Goal: Task Accomplishment & Management: Manage account settings

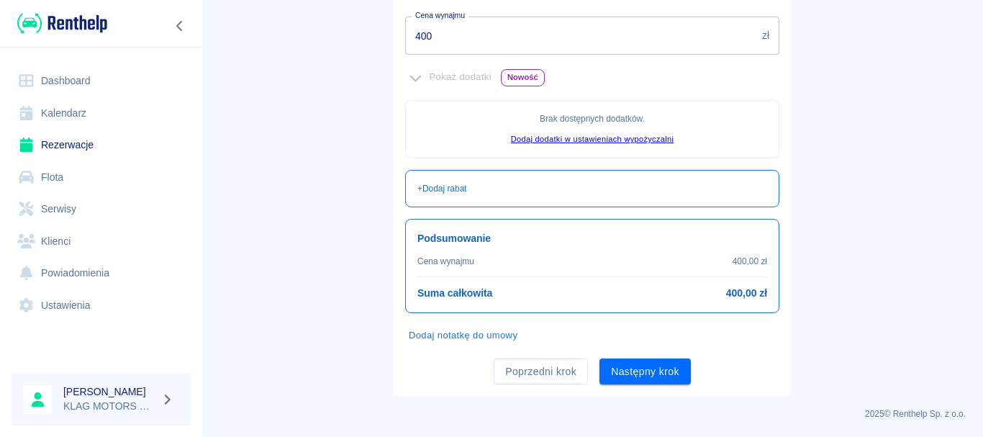
scroll to position [376, 0]
click at [655, 375] on button "Następny krok" at bounding box center [645, 371] width 91 height 27
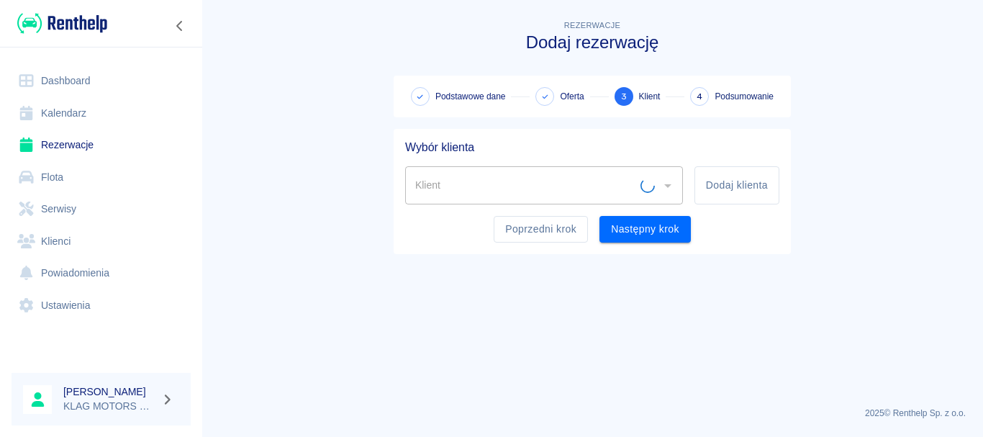
scroll to position [0, 0]
click at [503, 190] on input "Klient" at bounding box center [533, 185] width 243 height 25
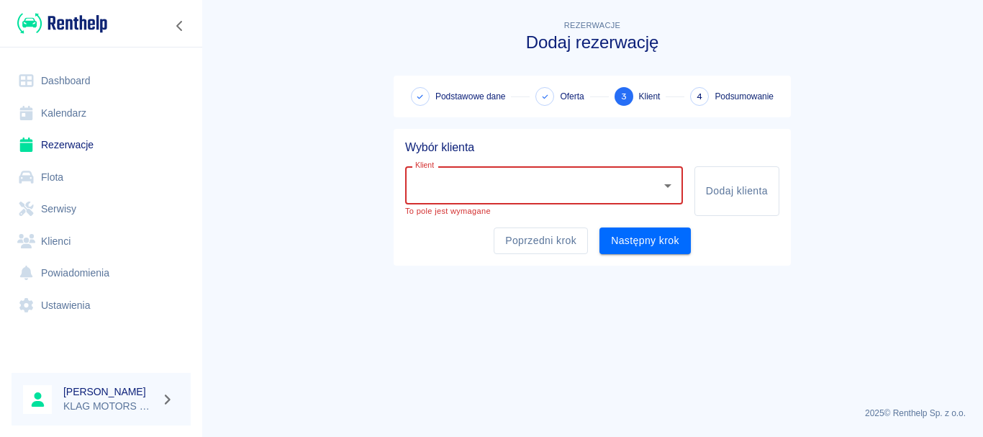
click at [70, 148] on link "Rezerwacje" at bounding box center [101, 145] width 179 height 32
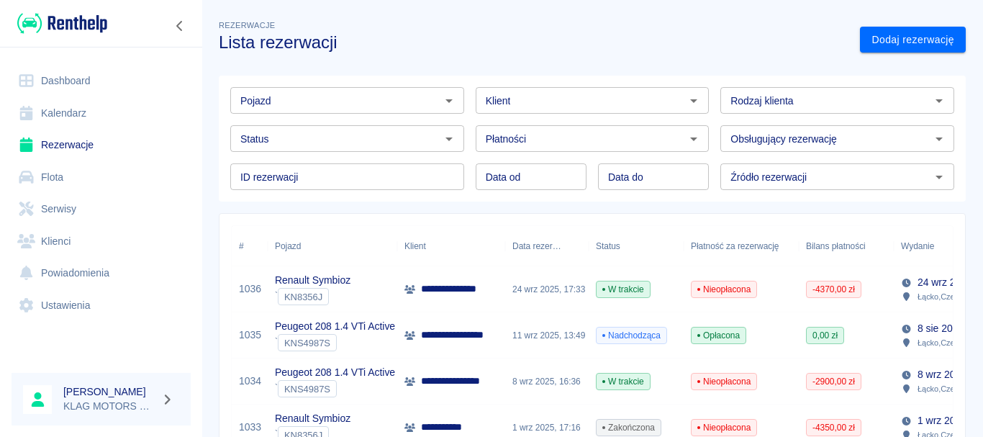
click at [370, 284] on div "Renault Symbioz ` KN8356J" at bounding box center [333, 289] width 130 height 46
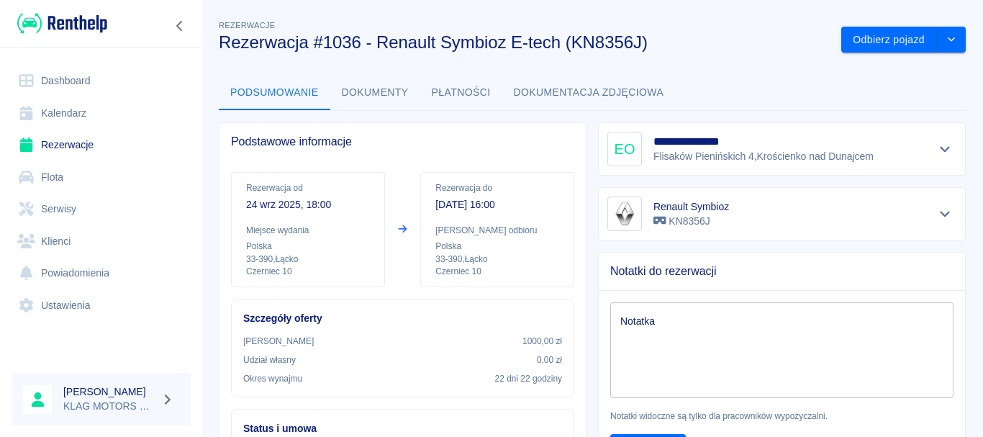
click at [81, 149] on link "Rezerwacje" at bounding box center [101, 145] width 179 height 32
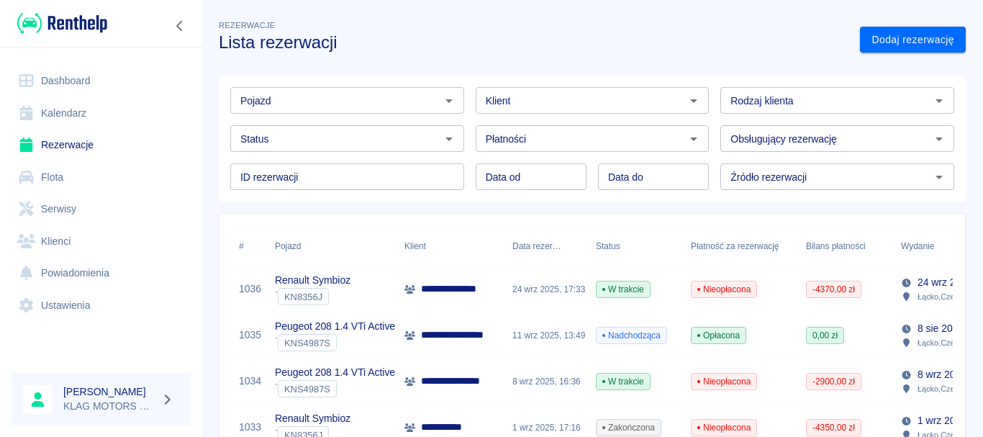
click at [377, 282] on div "Renault Symbioz ` KN8356J" at bounding box center [333, 289] width 130 height 46
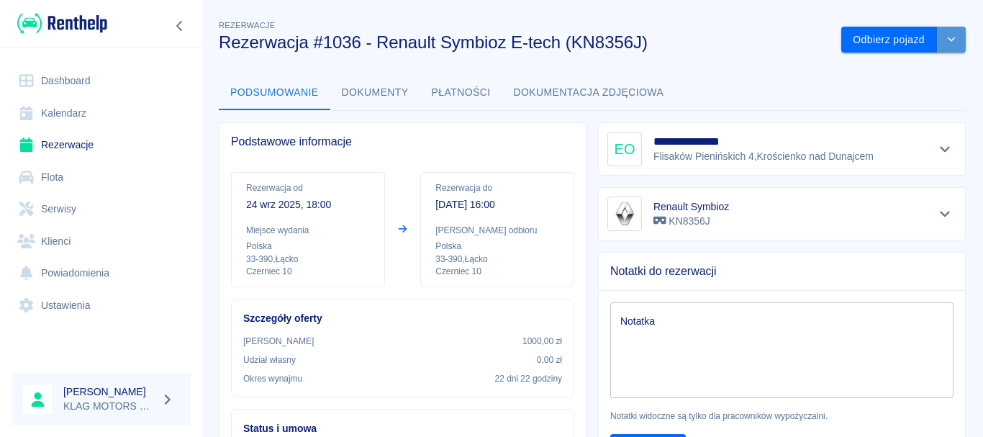
click at [946, 35] on icon "drop-down" at bounding box center [952, 39] width 12 height 9
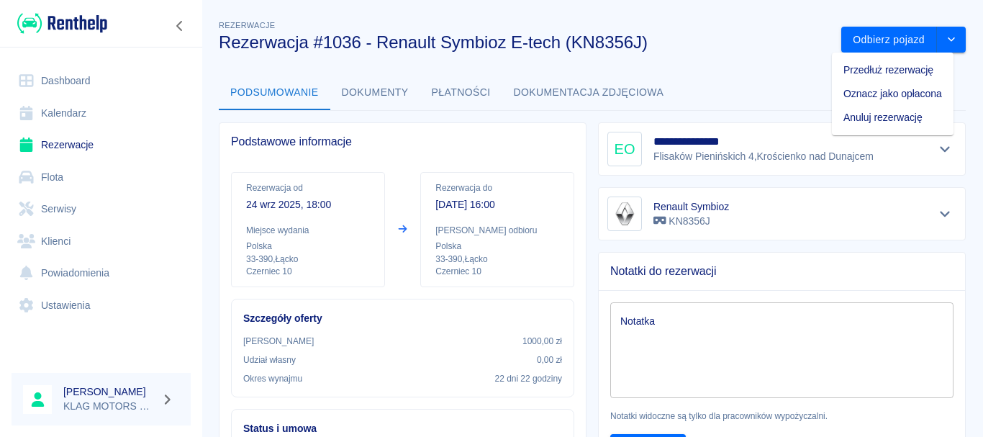
click at [861, 72] on li "Przedłuż rezerwację" at bounding box center [893, 70] width 122 height 24
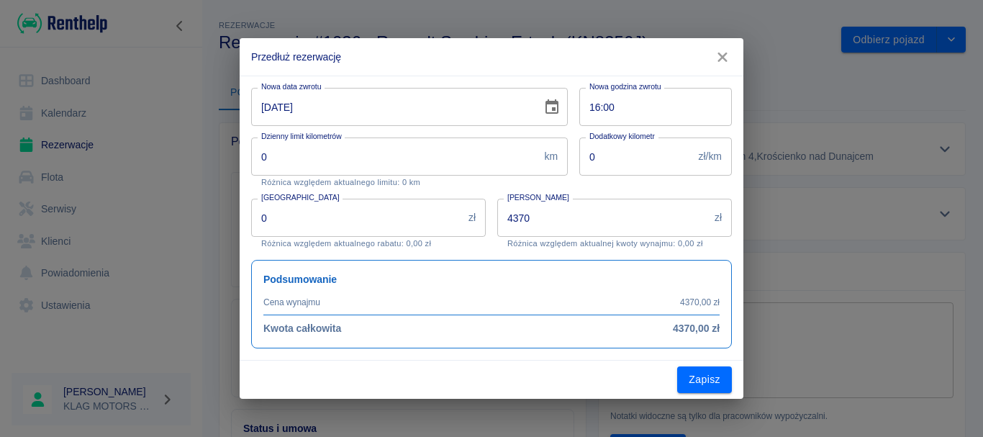
click at [263, 109] on input "[DATE]" at bounding box center [391, 107] width 281 height 38
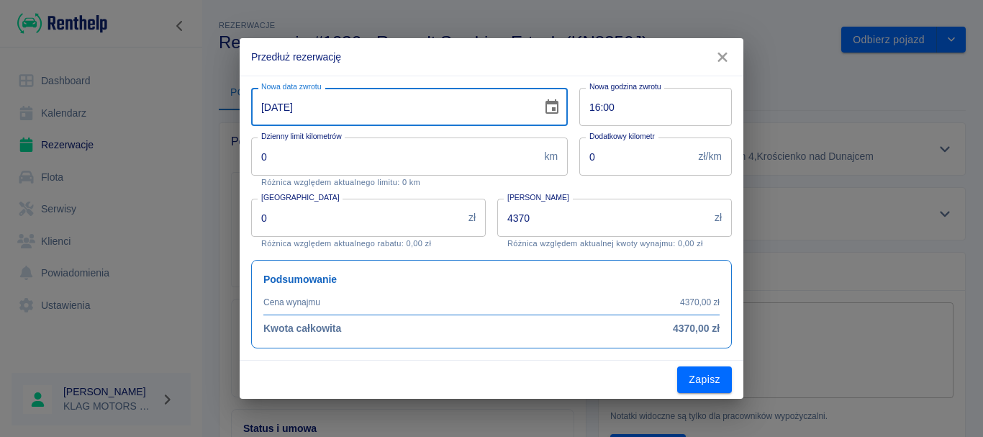
type input "[DATE]"
click at [480, 186] on p "Różnica względem aktualnego limitu: 0 km" at bounding box center [409, 182] width 297 height 9
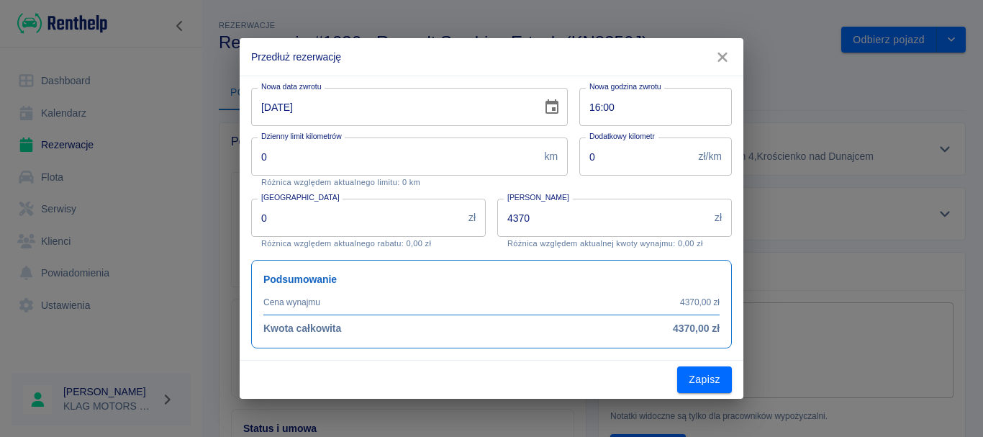
click at [566, 214] on input "4370" at bounding box center [603, 218] width 212 height 38
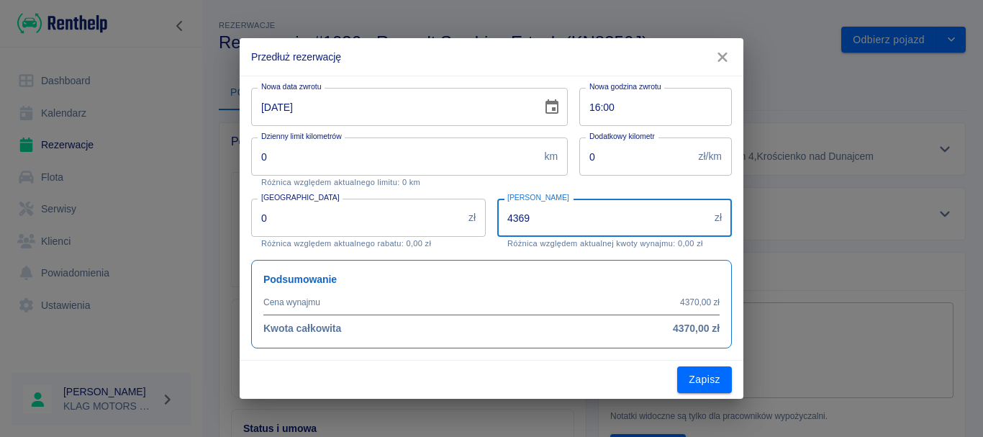
click at [705, 222] on input "4369" at bounding box center [603, 218] width 212 height 38
click at [704, 220] on input "4368" at bounding box center [603, 218] width 212 height 38
click at [704, 220] on input "4367" at bounding box center [603, 218] width 212 height 38
click at [705, 215] on input "4368" at bounding box center [603, 218] width 212 height 38
click at [705, 215] on input "4369" at bounding box center [603, 218] width 212 height 38
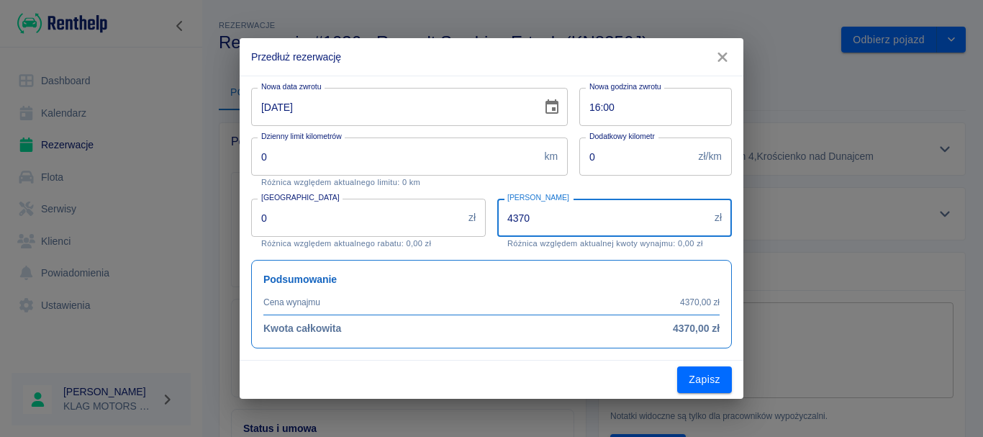
type input "4370"
click at [705, 214] on input "4370" at bounding box center [603, 218] width 212 height 38
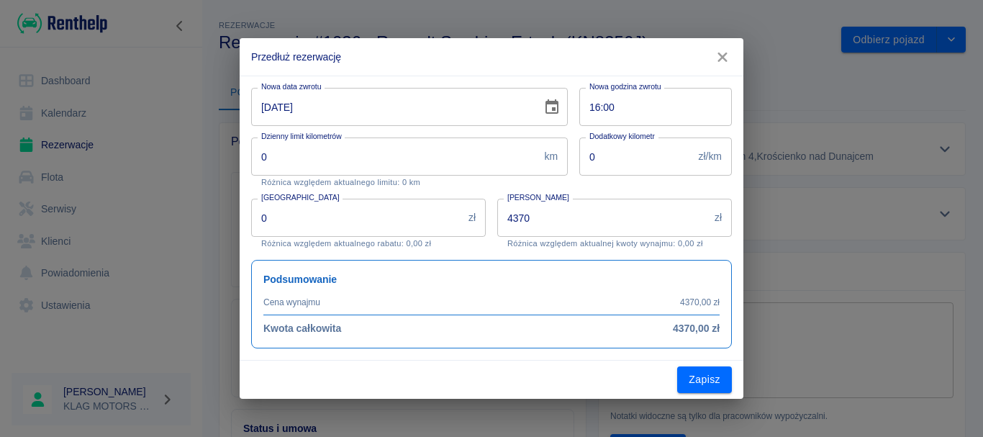
click at [480, 245] on div "Rabat 0 zł Rabat Różnica względem aktualnego rabatu: 0,00 zł" at bounding box center [368, 224] width 235 height 50
click at [728, 59] on icon "button" at bounding box center [722, 57] width 19 height 15
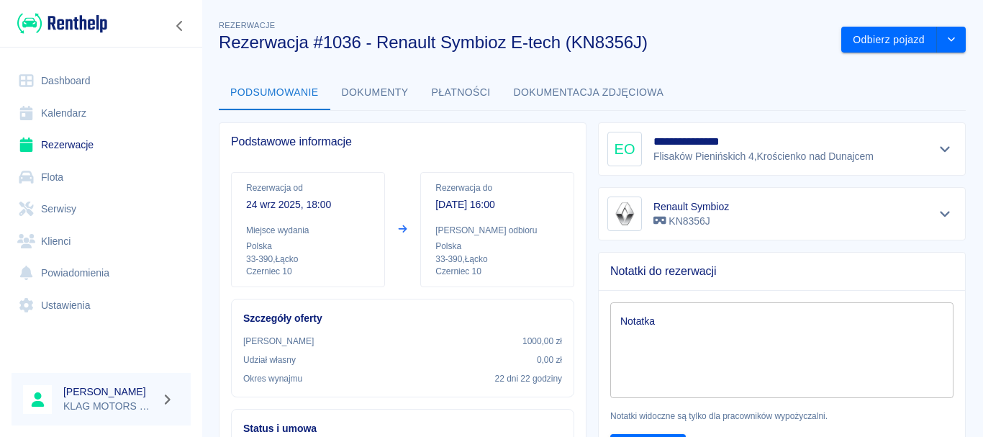
click at [353, 86] on button "Dokumenty" at bounding box center [375, 93] width 90 height 35
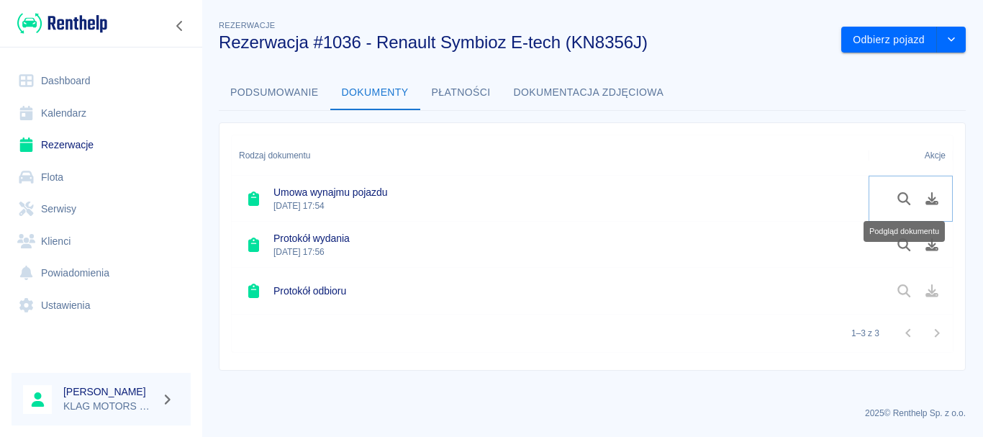
click at [895, 200] on button "Podgląd dokumentu" at bounding box center [904, 198] width 28 height 24
click at [287, 96] on button "Podsumowanie" at bounding box center [275, 93] width 112 height 35
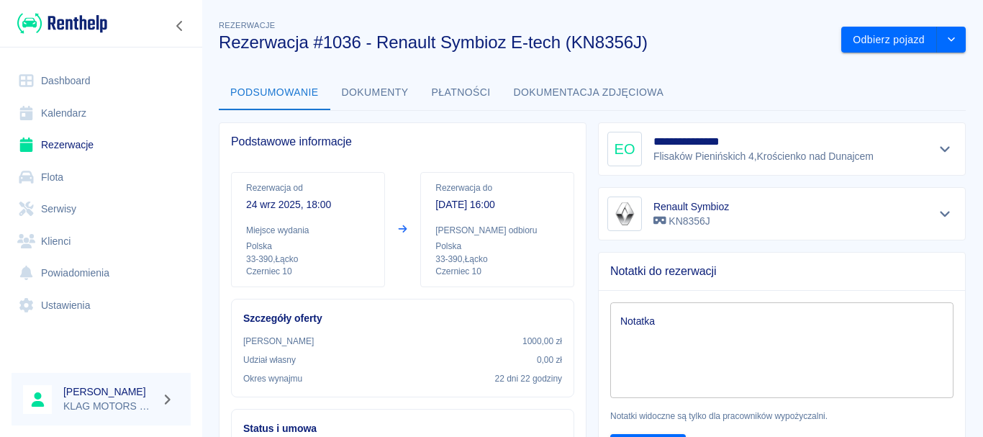
click at [392, 94] on button "Dokumenty" at bounding box center [375, 93] width 90 height 35
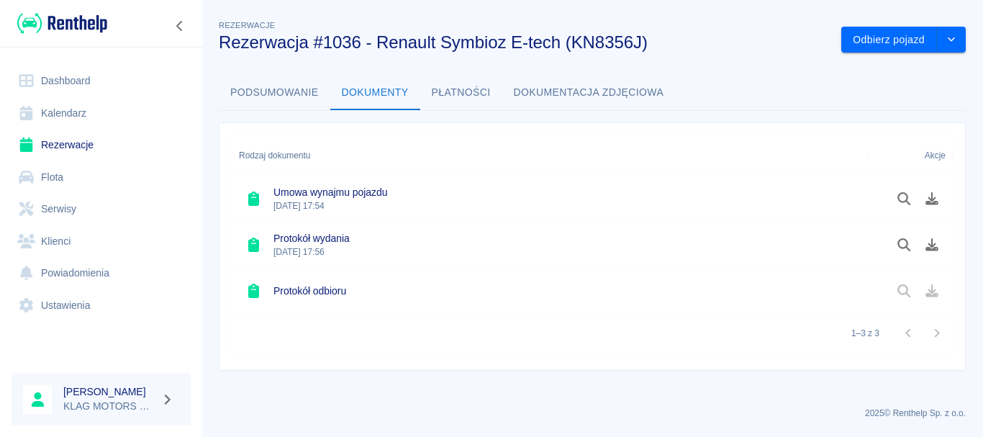
click at [525, 89] on button "Dokumentacja zdjęciowa" at bounding box center [588, 93] width 173 height 35
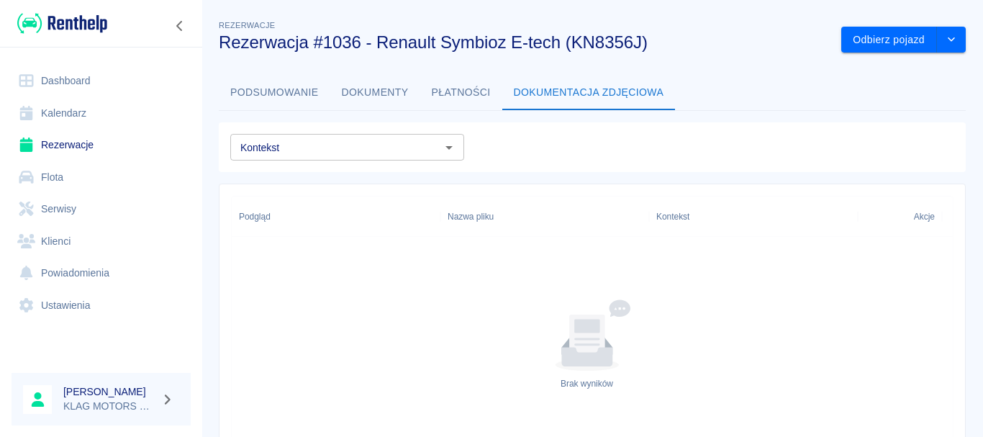
click at [474, 93] on button "Płatności" at bounding box center [461, 93] width 82 height 35
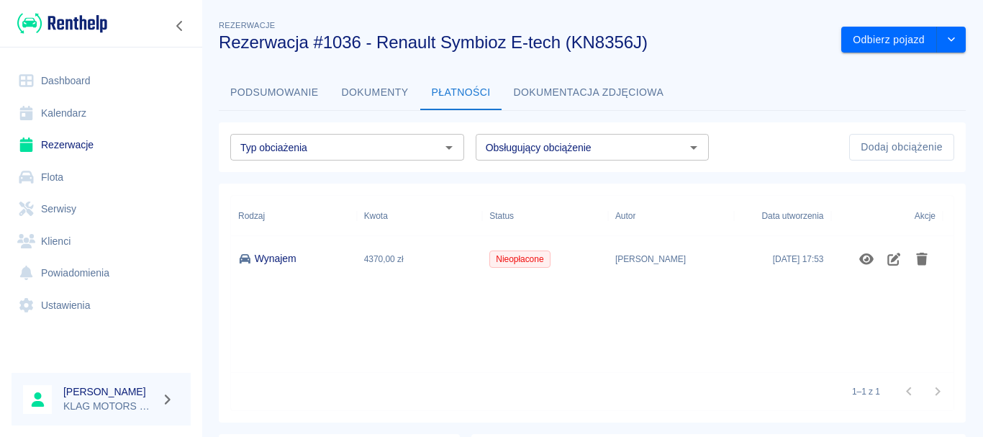
click at [253, 99] on button "Podsumowanie" at bounding box center [275, 93] width 112 height 35
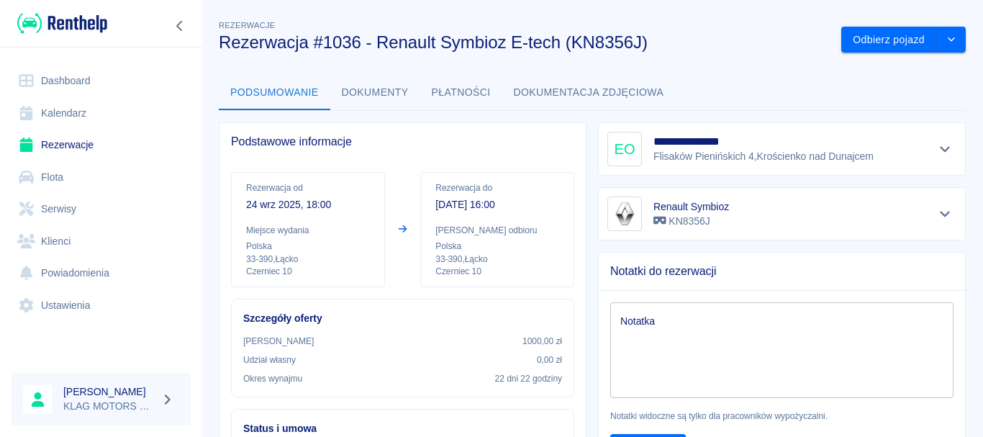
click at [492, 83] on button "Płatności" at bounding box center [461, 93] width 82 height 35
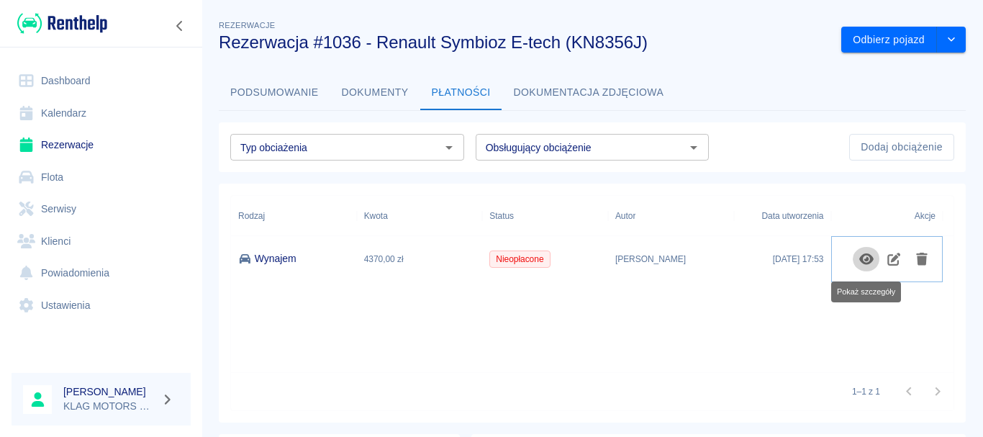
click at [859, 257] on icon "Pokaż szczegóły" at bounding box center [867, 259] width 17 height 13
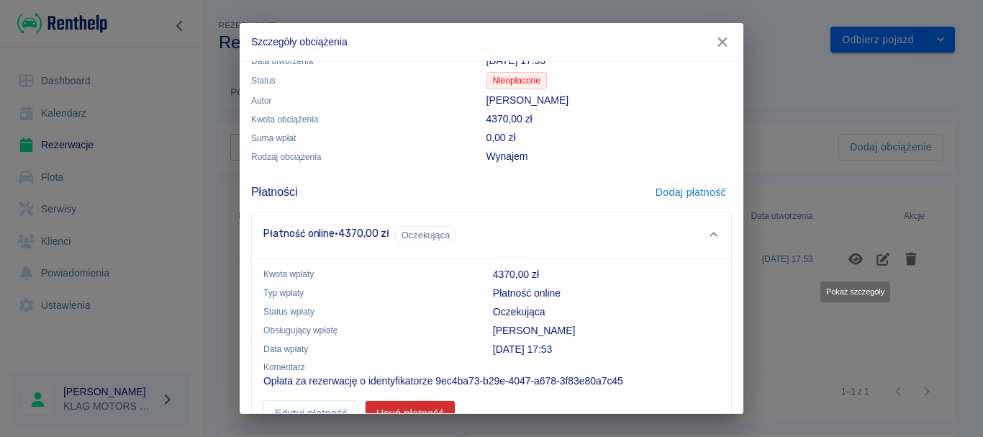
scroll to position [73, 0]
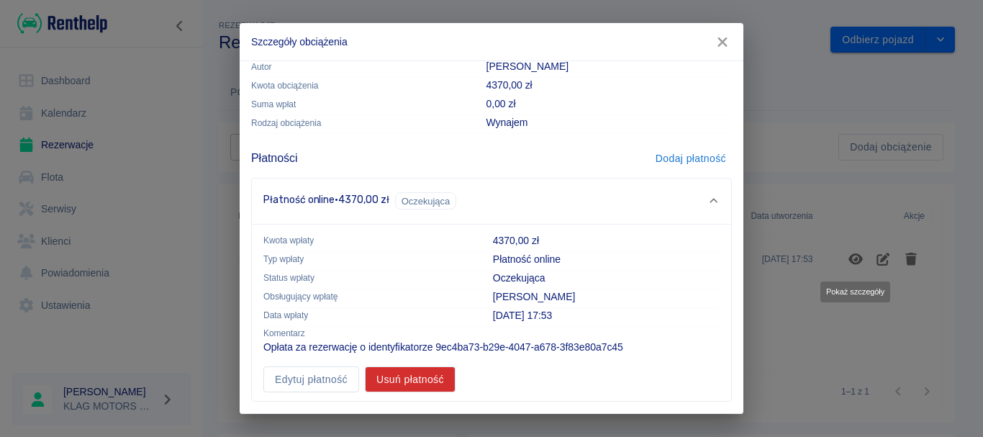
click at [841, 160] on div "Szczegóły obciążenia Podstawowe informacje Data utworzenia [DATE] 17:53 Status …" at bounding box center [491, 218] width 983 height 437
click at [727, 33] on button "button" at bounding box center [722, 42] width 30 height 27
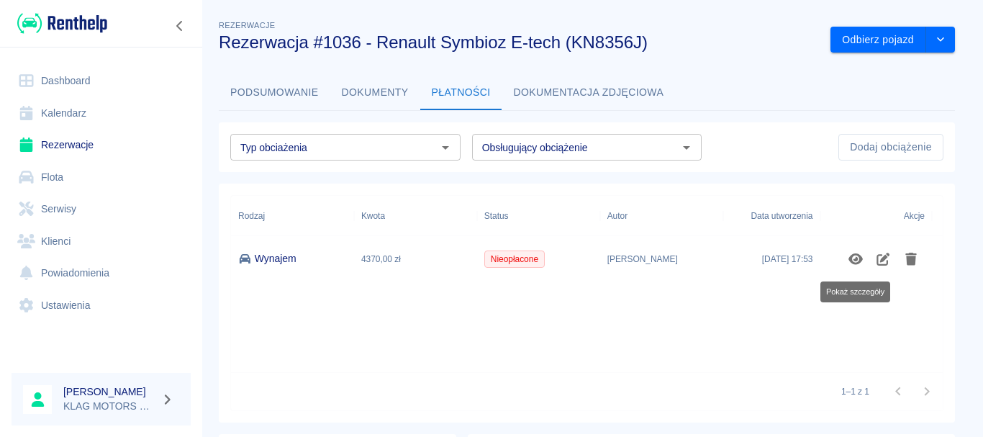
scroll to position [0, 0]
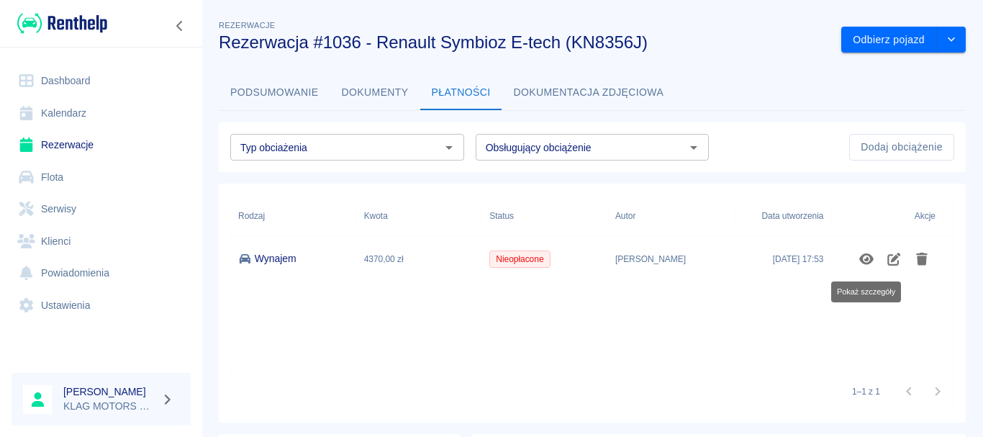
click at [268, 90] on button "Podsumowanie" at bounding box center [275, 93] width 112 height 35
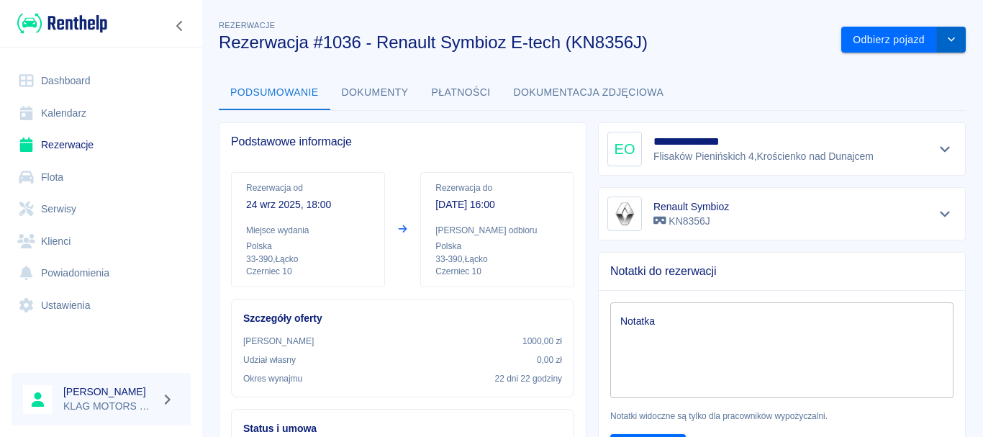
click at [940, 33] on button "drop-down" at bounding box center [951, 40] width 29 height 27
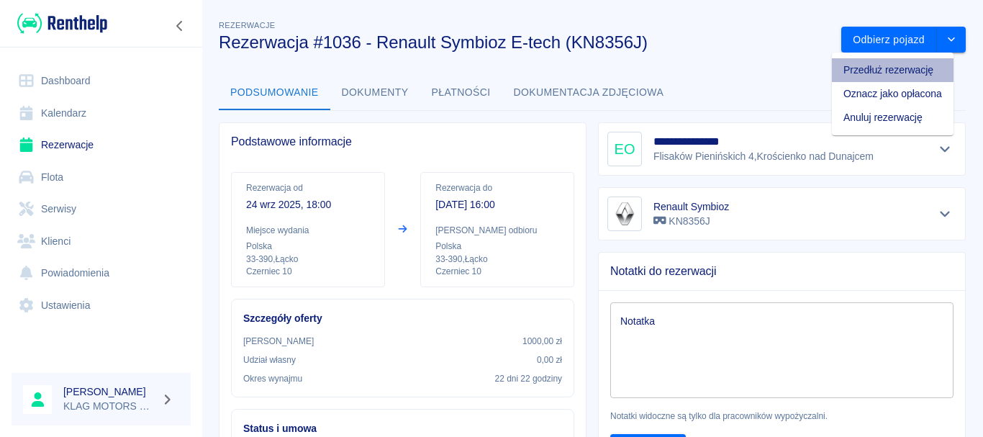
click at [872, 76] on li "Przedłuż rezerwację" at bounding box center [893, 70] width 122 height 24
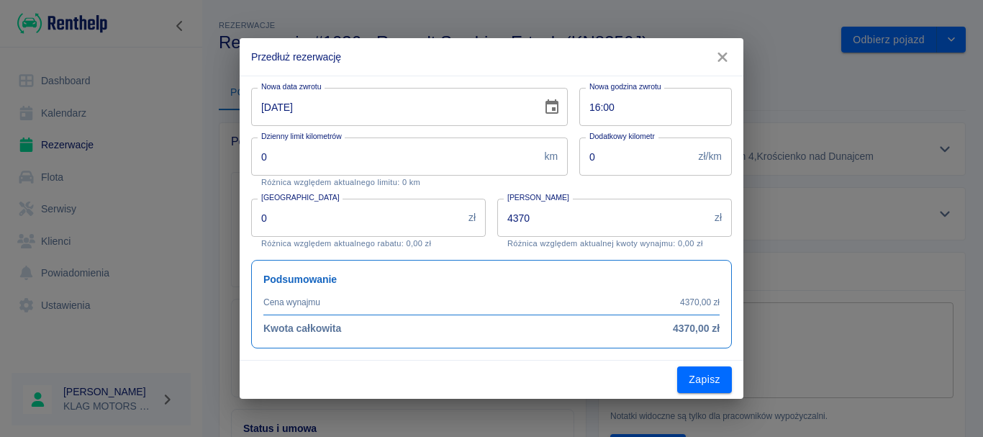
click at [265, 107] on input "[DATE]" at bounding box center [391, 107] width 281 height 38
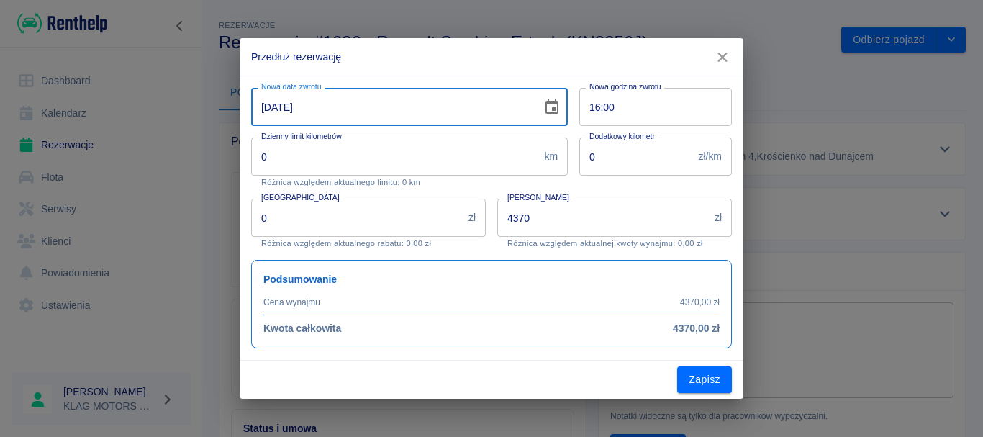
type input "[DATE]"
click at [576, 187] on div "[PERSON_NAME] 4370 zł Kwota wynajmu Różnica względem aktualnej kwoty wynajmu: 0…" at bounding box center [609, 217] width 246 height 61
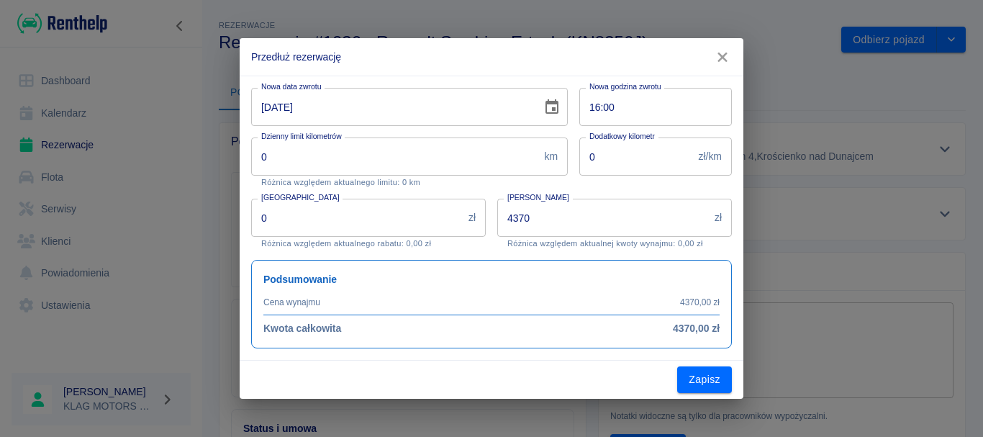
click at [723, 51] on icon "button" at bounding box center [722, 57] width 19 height 15
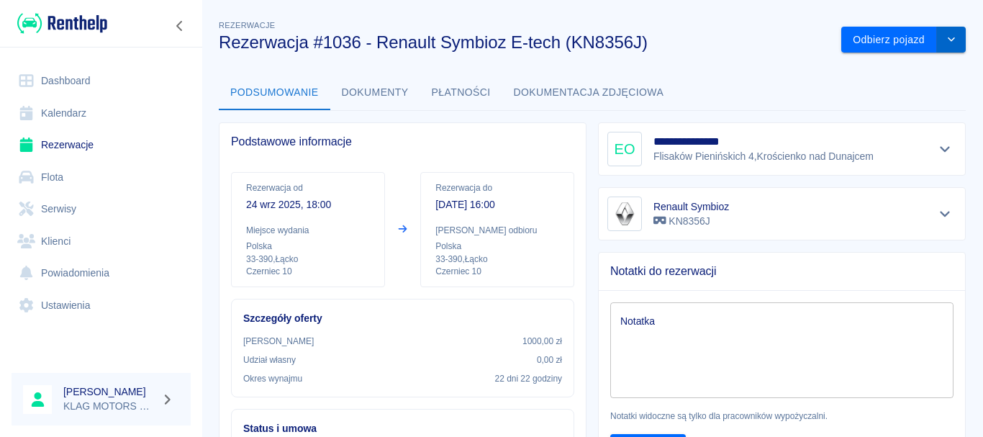
click at [946, 37] on icon "drop-down" at bounding box center [952, 39] width 12 height 9
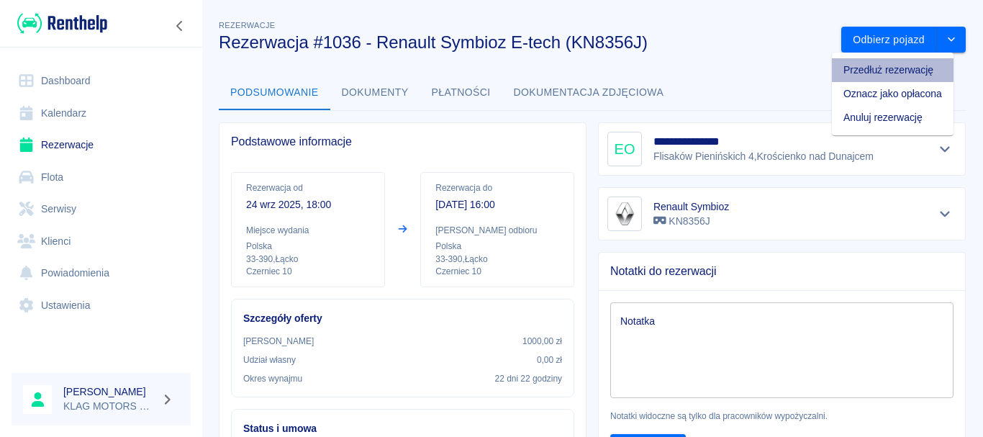
click at [865, 74] on li "Przedłuż rezerwację" at bounding box center [893, 70] width 122 height 24
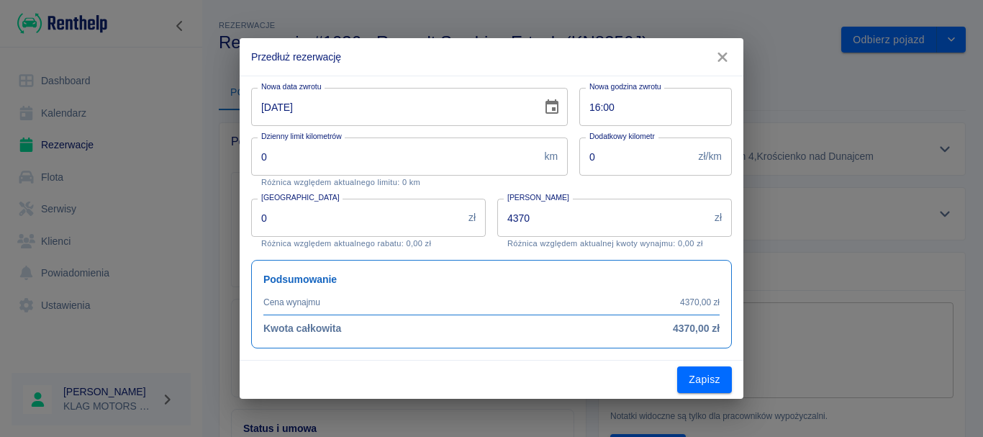
click at [264, 109] on input "[DATE]" at bounding box center [391, 107] width 281 height 38
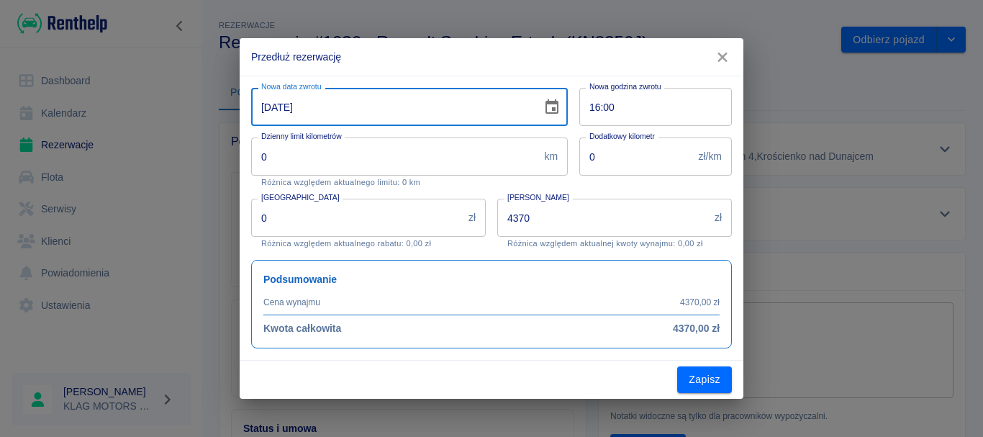
type input "[DATE]"
click at [515, 226] on input "4370" at bounding box center [603, 218] width 212 height 38
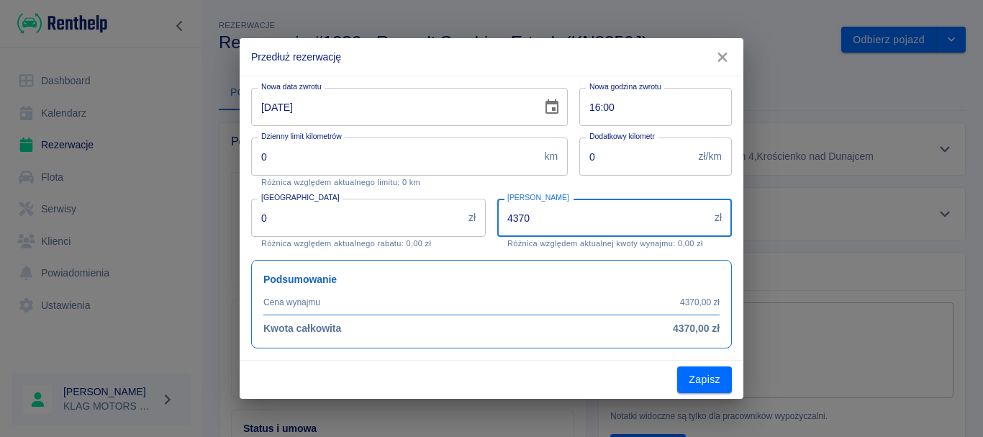
click at [515, 227] on input "4370" at bounding box center [603, 218] width 212 height 38
type input "2280"
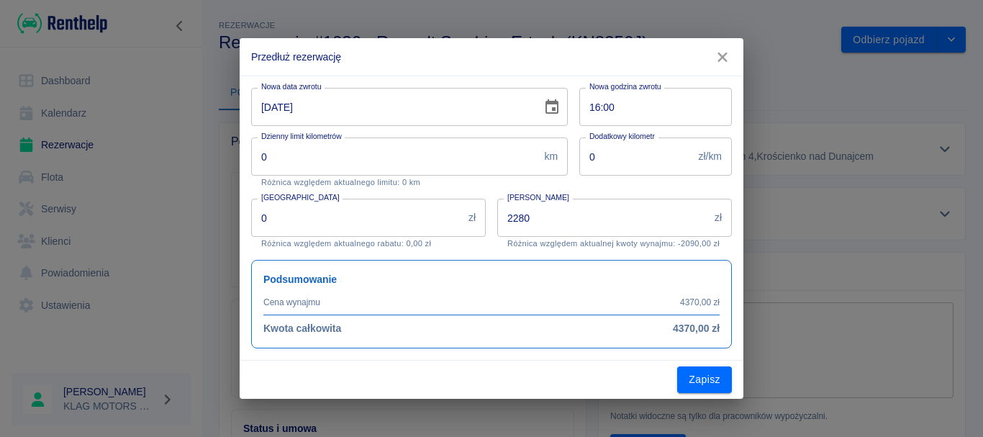
click at [479, 251] on div "Podsumowanie Cena wynajmu 4370,00 zł Kwota całkowita 4370,00 zł" at bounding box center [486, 298] width 492 height 100
click at [710, 378] on button "Zapisz" at bounding box center [704, 379] width 55 height 27
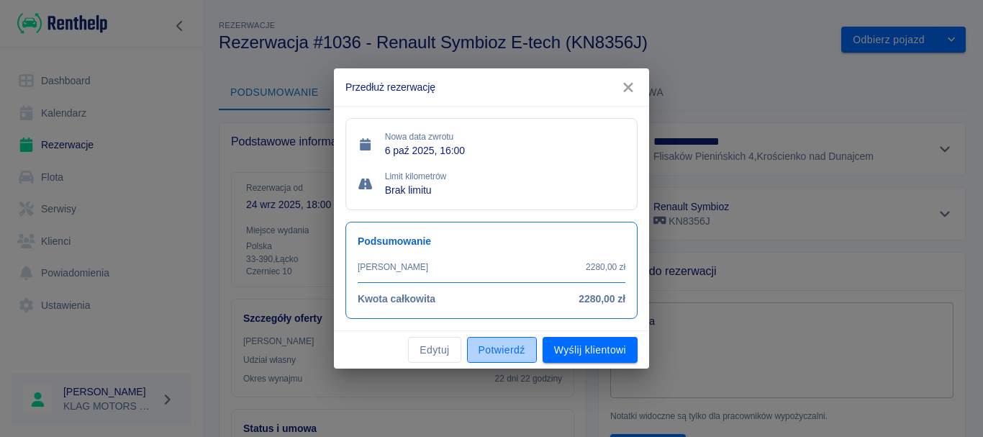
click at [479, 350] on button "Potwierdź" at bounding box center [502, 350] width 70 height 27
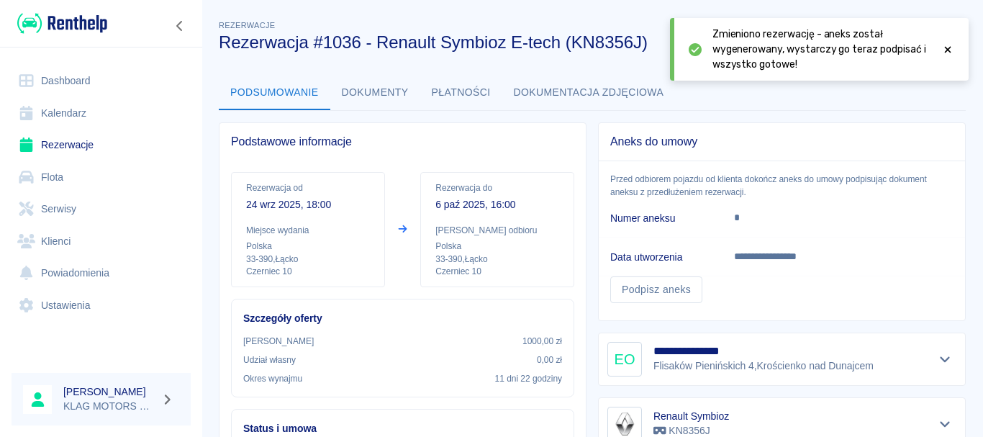
click at [951, 45] on icon at bounding box center [947, 50] width 13 height 10
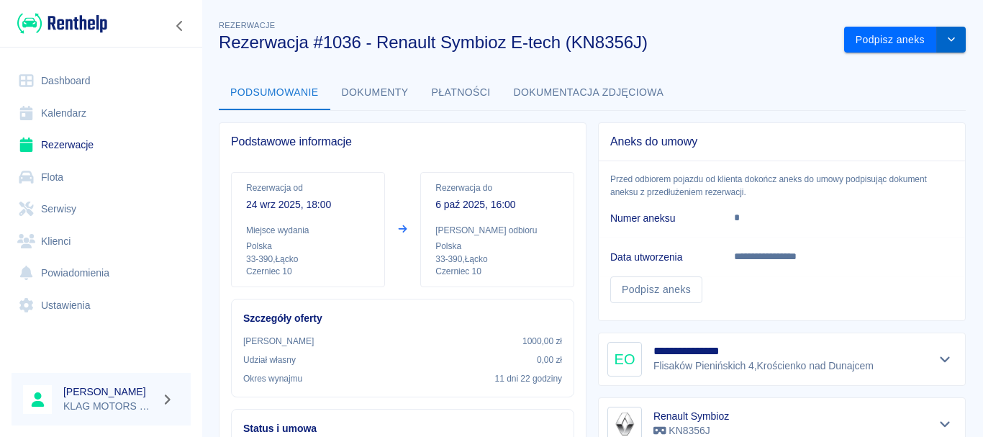
click at [946, 40] on icon "drop-down" at bounding box center [952, 39] width 12 height 9
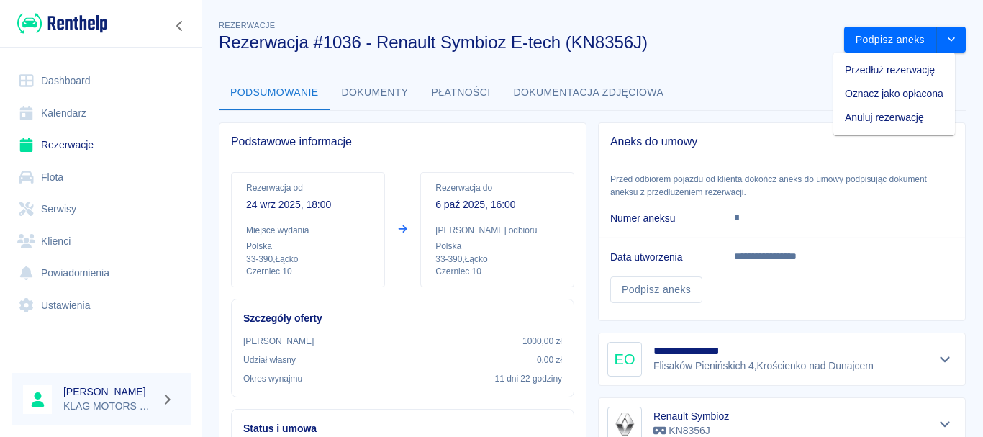
click at [587, 220] on div "**********" at bounding box center [776, 216] width 379 height 210
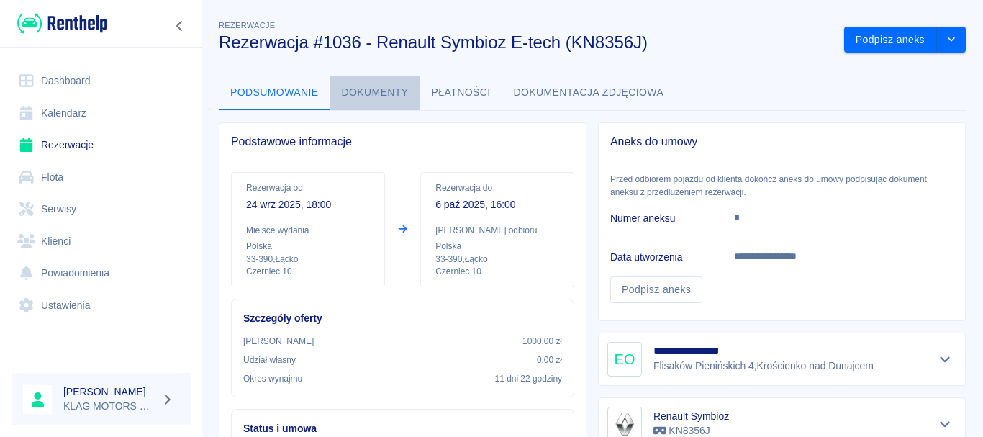
click at [388, 91] on button "Dokumenty" at bounding box center [375, 93] width 90 height 35
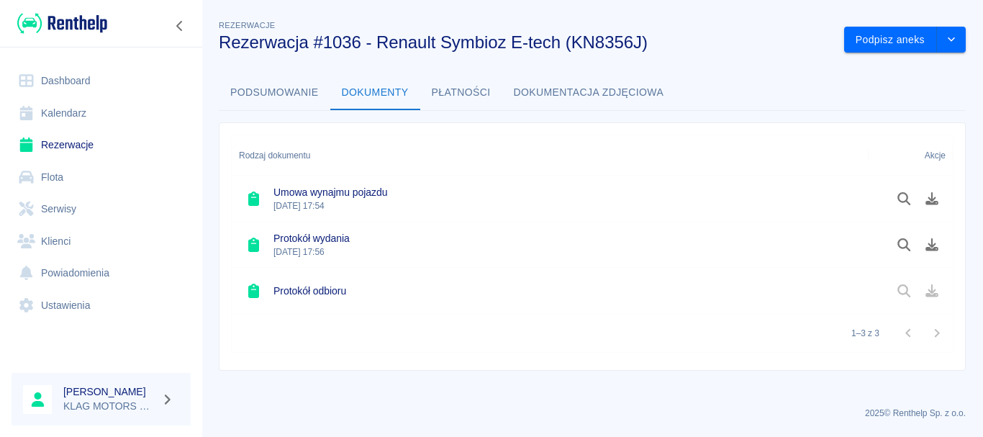
click at [274, 89] on button "Podsumowanie" at bounding box center [275, 93] width 112 height 35
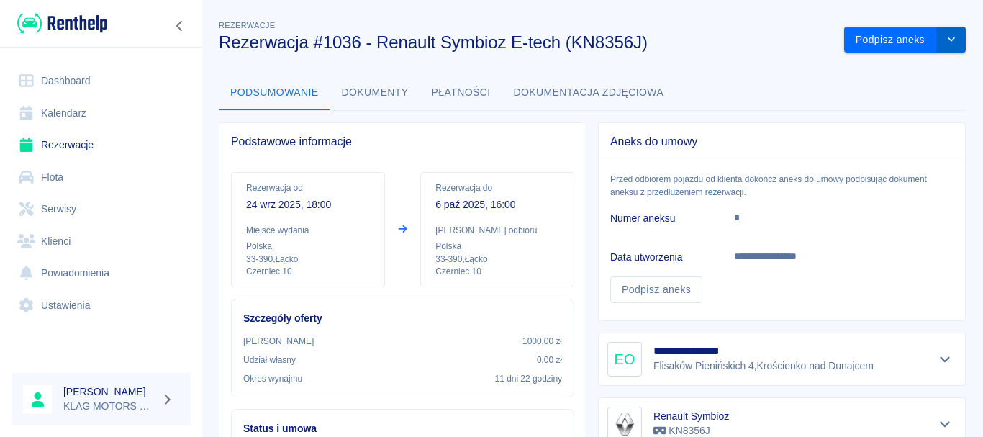
click at [948, 35] on button "drop-down" at bounding box center [951, 40] width 29 height 27
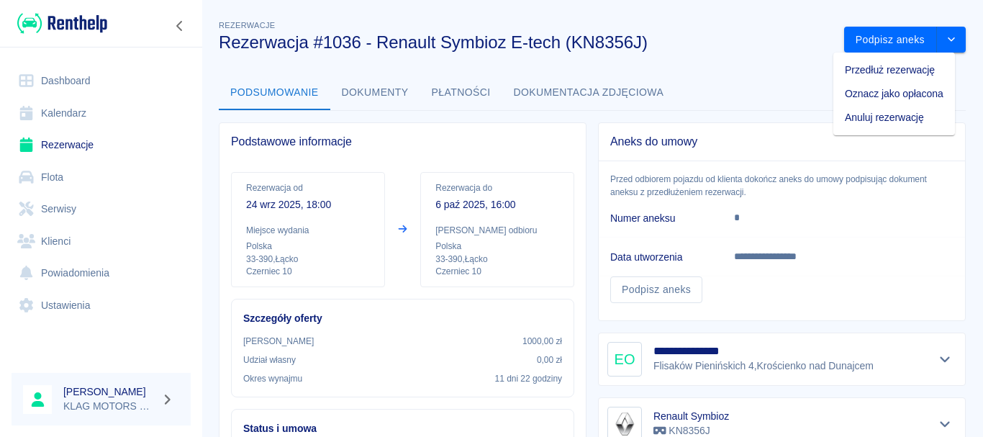
click at [765, 104] on div "Podsumowanie Dokumenty Płatności Dokumentacja zdjęciowa" at bounding box center [592, 93] width 747 height 35
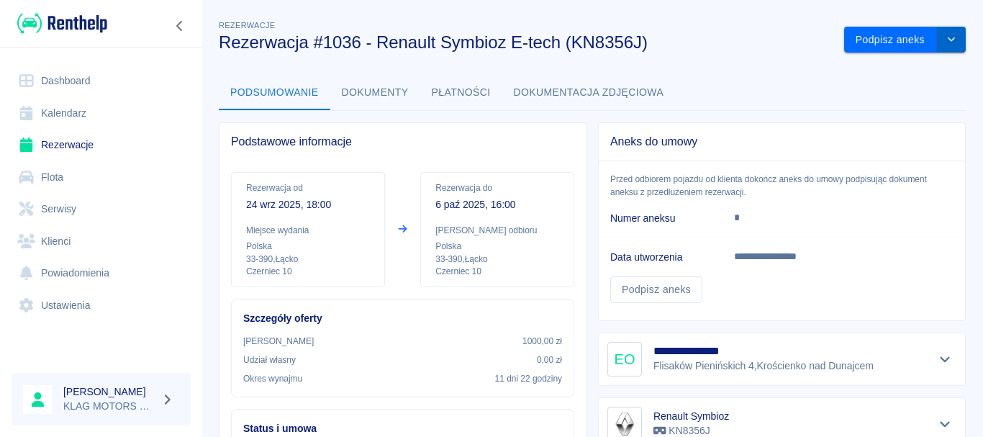
click at [946, 32] on button "drop-down" at bounding box center [951, 40] width 29 height 27
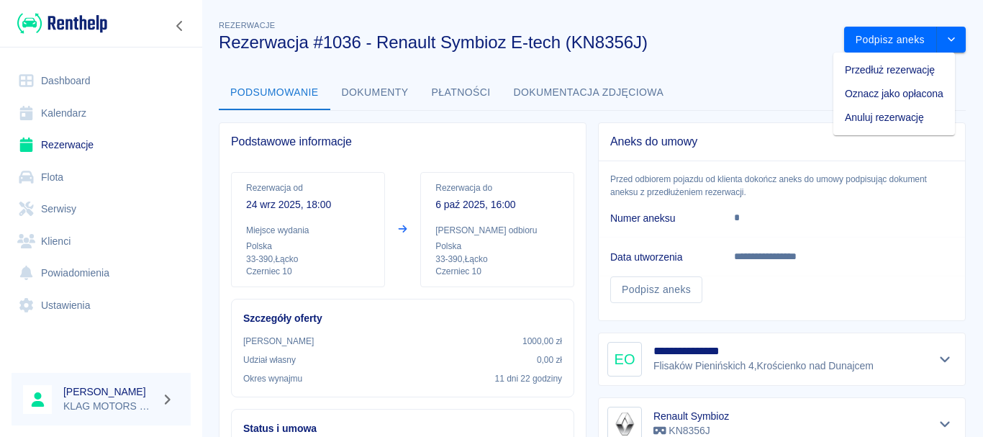
click at [589, 204] on div "**********" at bounding box center [776, 216] width 379 height 210
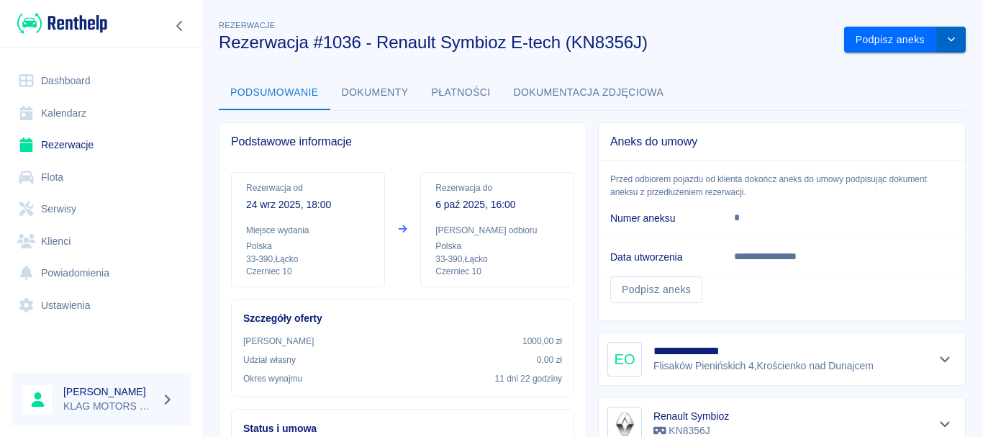
click at [951, 38] on button "drop-down" at bounding box center [951, 40] width 29 height 27
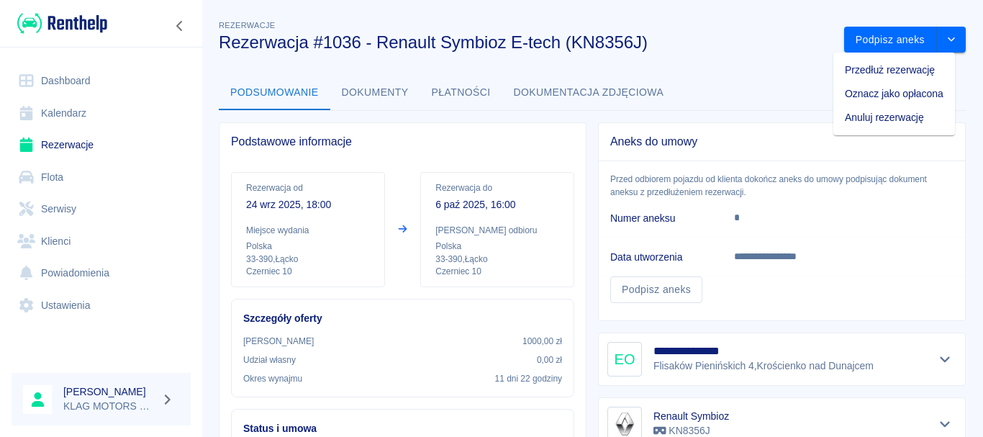
click at [589, 139] on div "**********" at bounding box center [776, 216] width 379 height 210
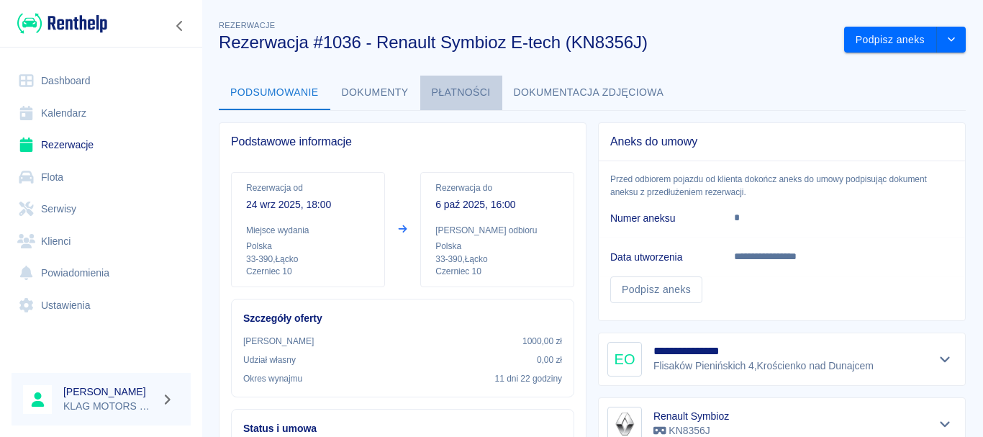
click at [469, 85] on button "Płatności" at bounding box center [461, 93] width 82 height 35
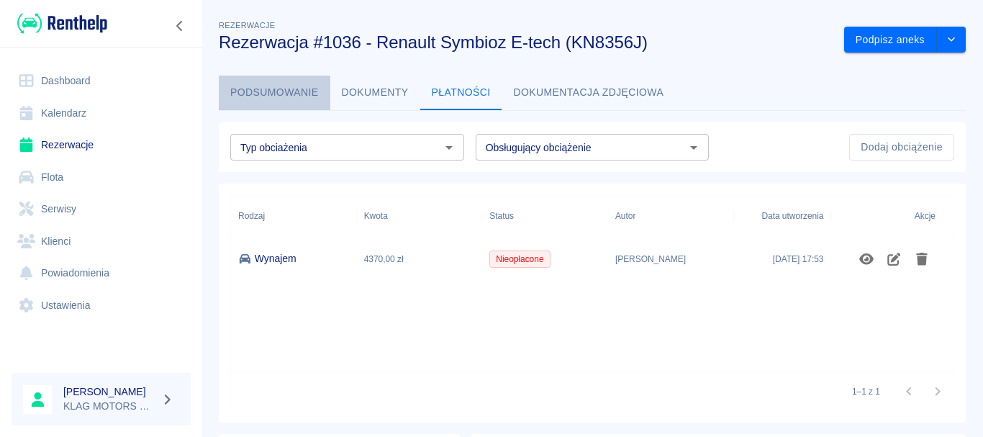
click at [252, 90] on button "Podsumowanie" at bounding box center [275, 93] width 112 height 35
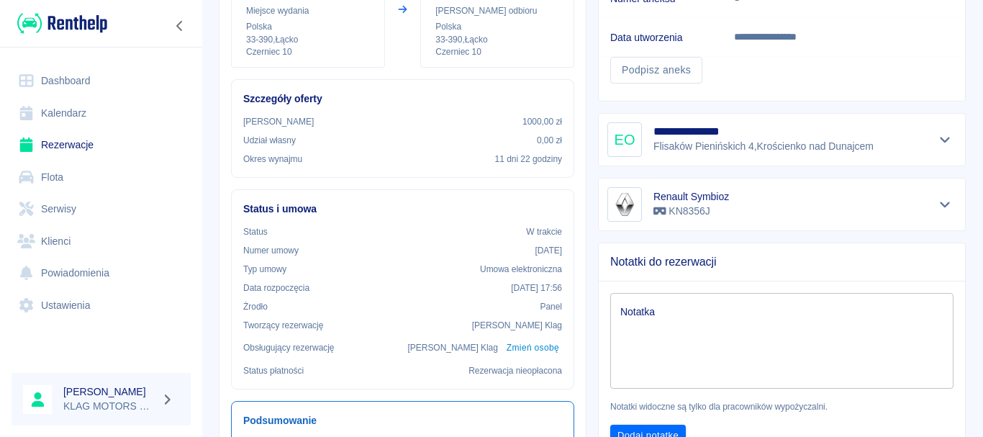
scroll to position [504, 0]
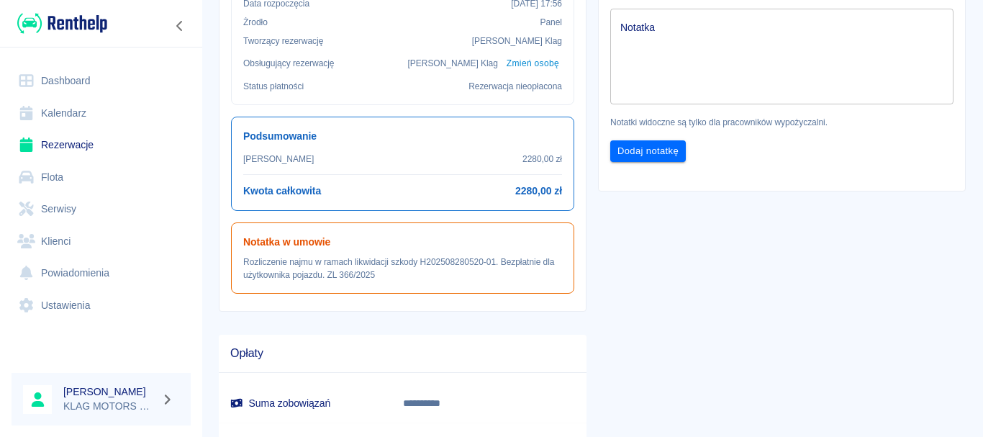
click at [607, 263] on div "**********" at bounding box center [776, 103] width 379 height 992
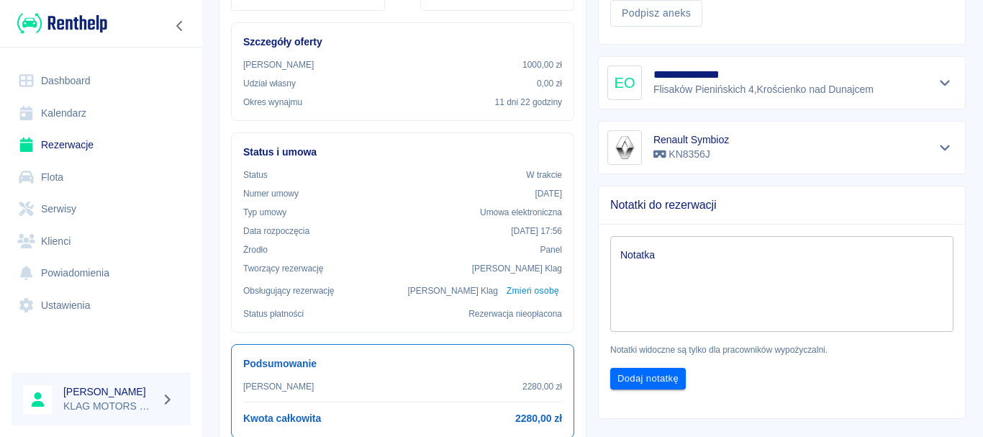
scroll to position [0, 0]
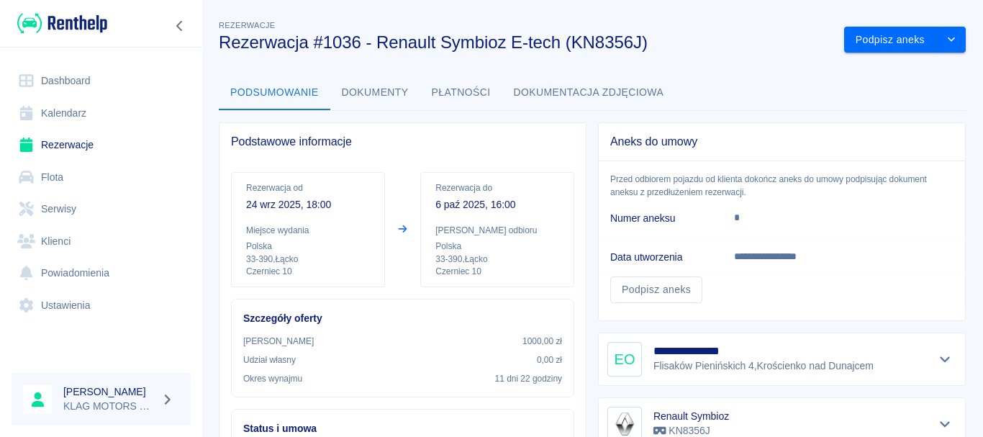
click at [589, 198] on div "**********" at bounding box center [776, 216] width 379 height 210
click at [587, 165] on div "**********" at bounding box center [776, 216] width 379 height 210
click at [389, 94] on button "Dokumenty" at bounding box center [375, 93] width 90 height 35
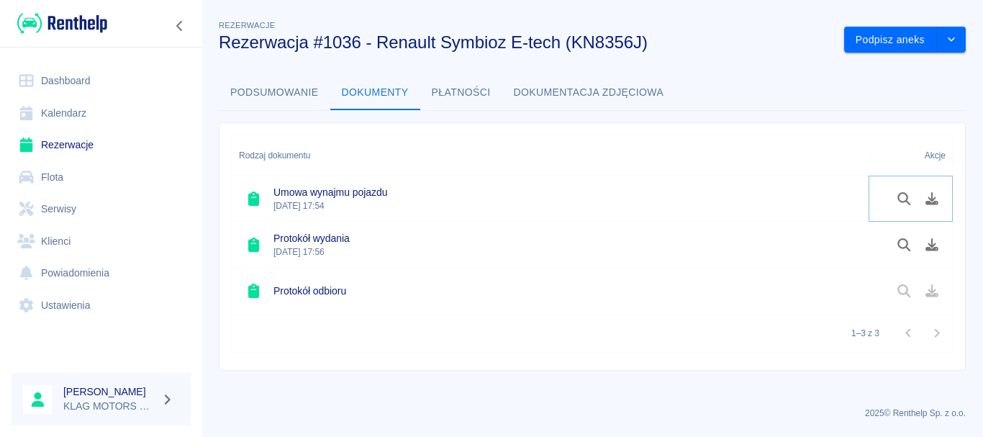
click at [905, 202] on icon "Podgląd dokumentu" at bounding box center [903, 198] width 13 height 13
click at [900, 245] on icon "Podgląd dokumentu" at bounding box center [903, 244] width 13 height 13
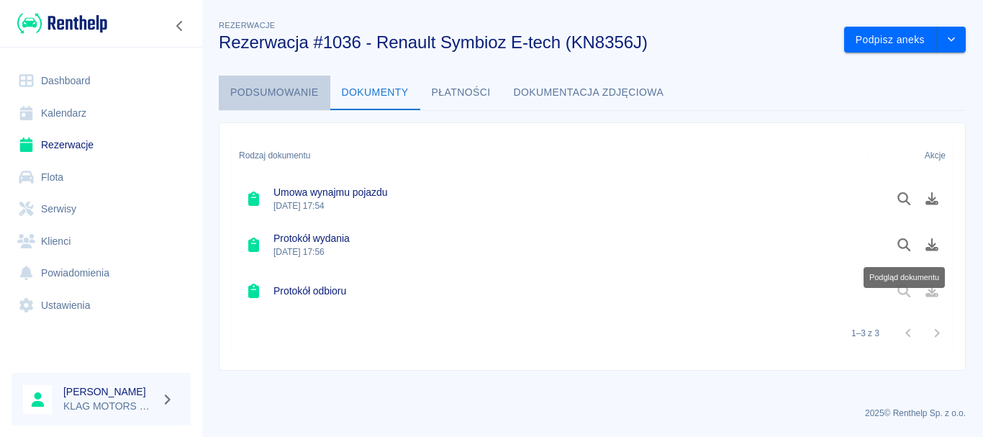
click at [276, 103] on button "Podsumowanie" at bounding box center [275, 93] width 112 height 35
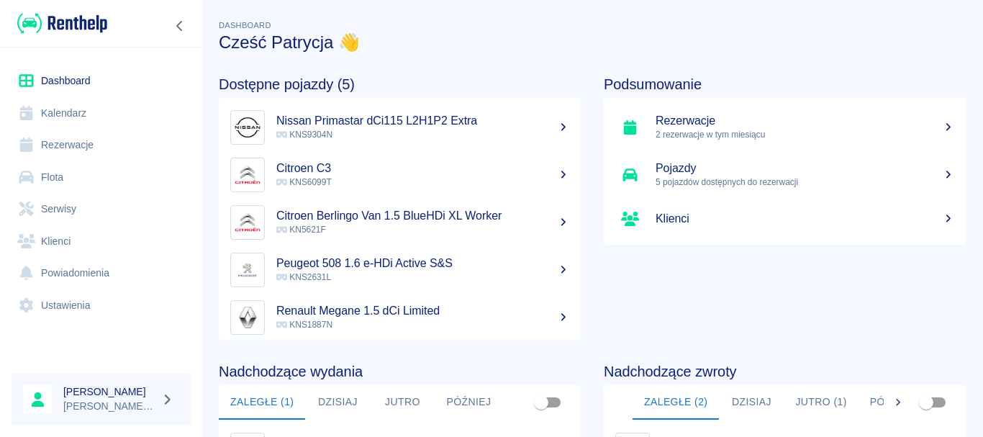
click at [94, 148] on link "Rezerwacje" at bounding box center [101, 145] width 179 height 32
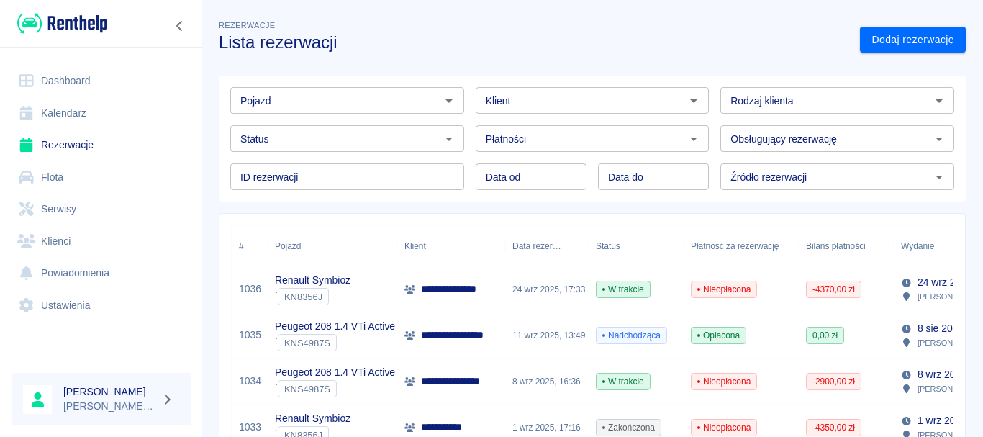
click at [405, 290] on icon at bounding box center [409, 289] width 11 height 9
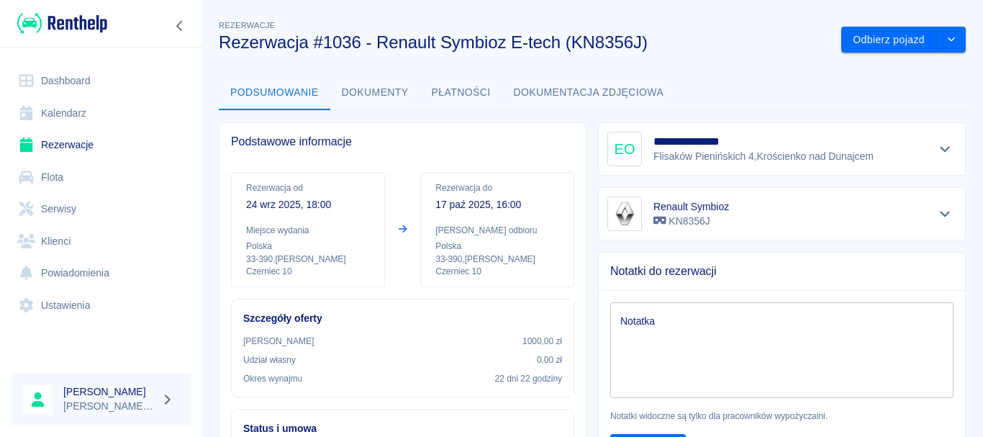
click at [373, 92] on button "Dokumenty" at bounding box center [375, 93] width 90 height 35
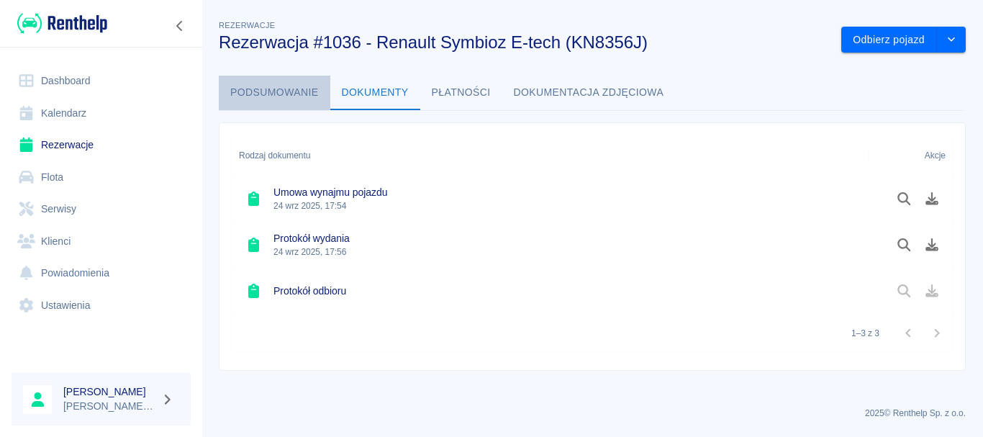
click at [268, 86] on button "Podsumowanie" at bounding box center [275, 93] width 112 height 35
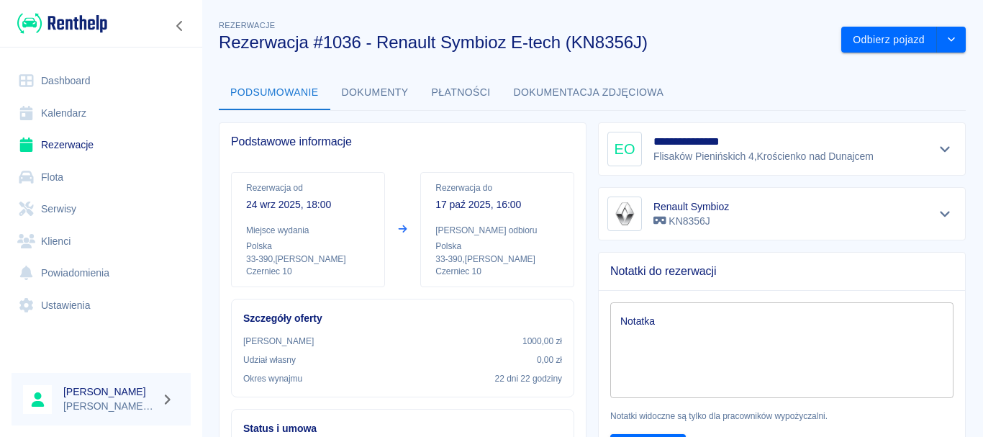
click at [587, 297] on div "Notatki do rezerwacji Notatka x Notatka Notatki widoczne są tylko dla pracownik…" at bounding box center [776, 362] width 379 height 245
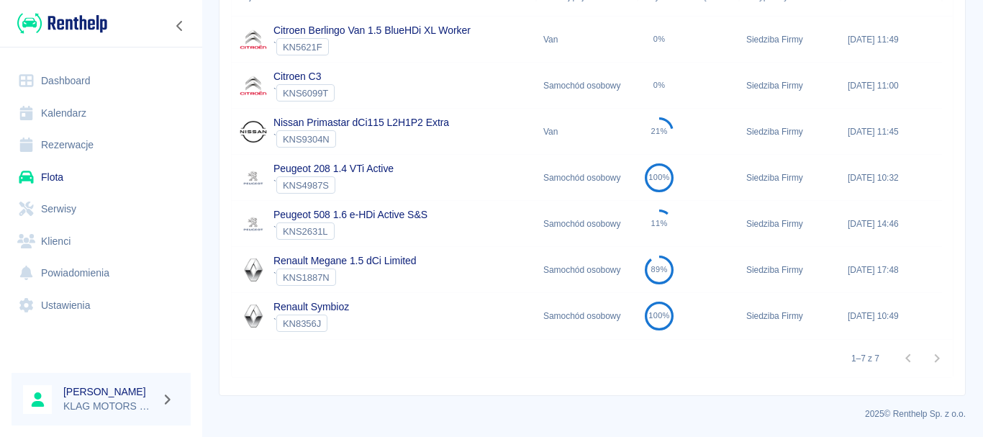
scroll to position [212, 0]
click at [438, 325] on div "Renault Symbioz ` KN8356J" at bounding box center [384, 315] width 304 height 46
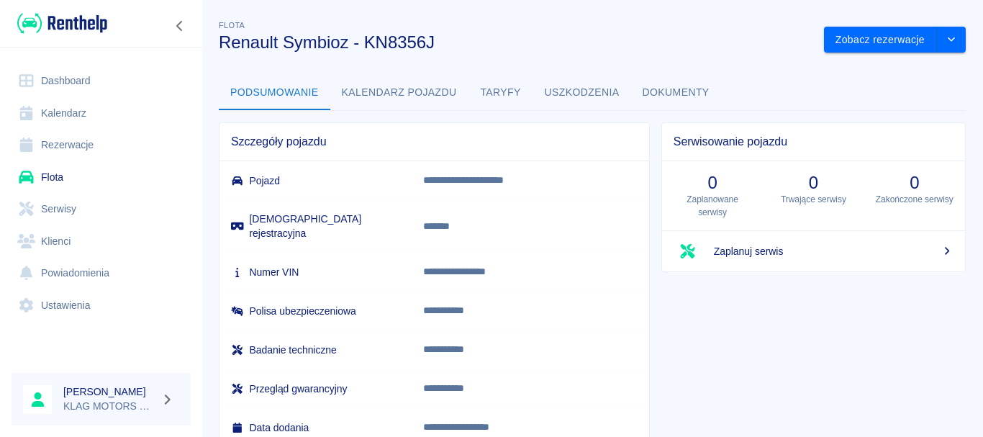
click at [496, 93] on button "Taryfy" at bounding box center [501, 93] width 65 height 35
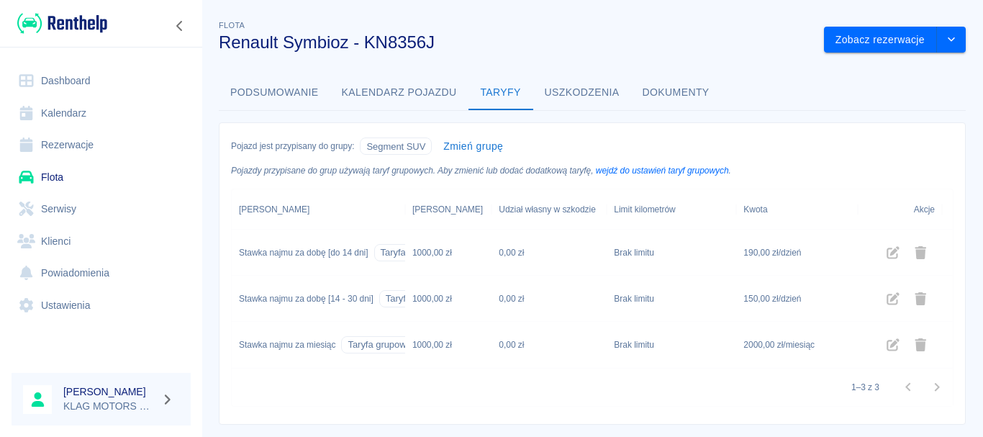
click at [281, 94] on button "Podsumowanie" at bounding box center [275, 93] width 112 height 35
